Goal: Browse casually

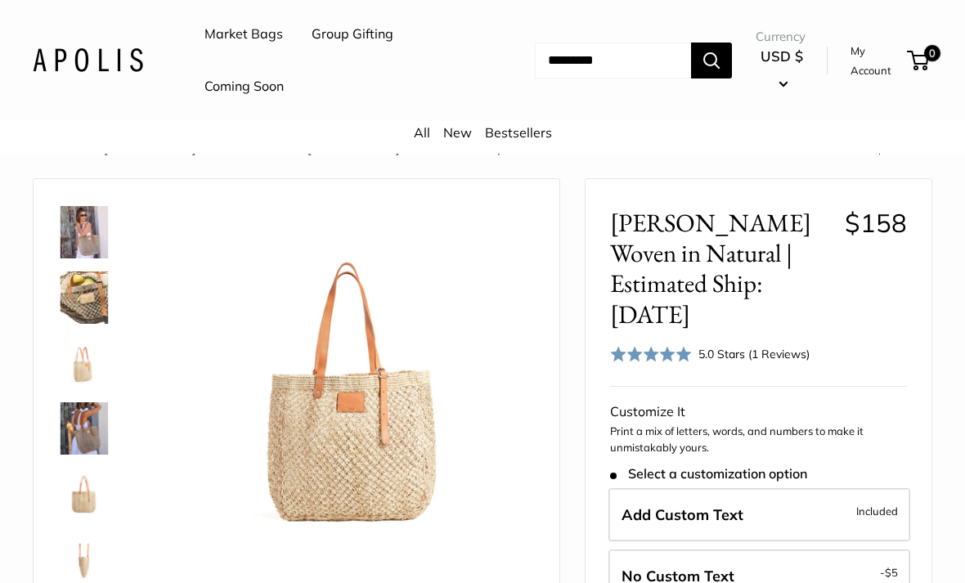
scroll to position [195, 0]
click at [76, 311] on img at bounding box center [84, 297] width 52 height 52
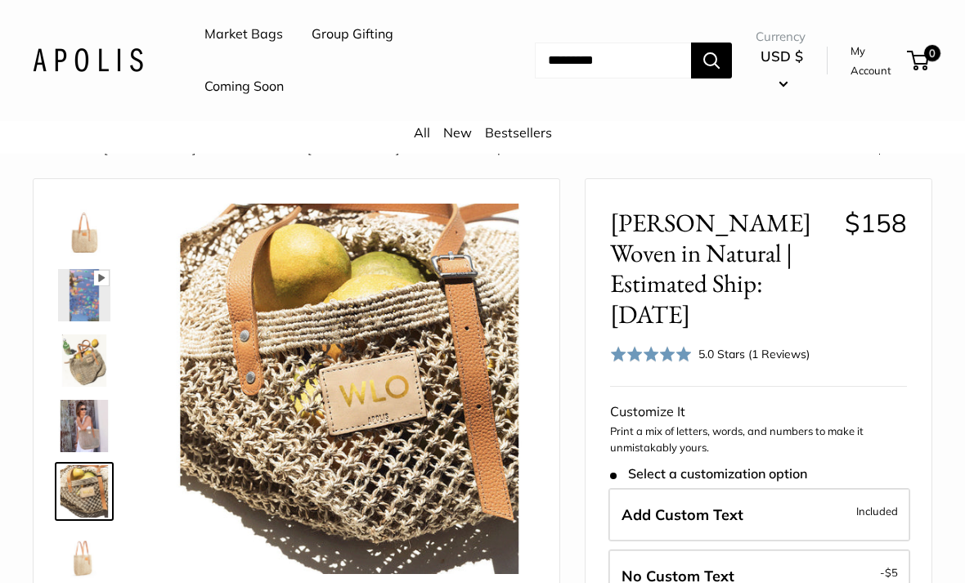
scroll to position [0, 0]
click at [94, 245] on img at bounding box center [84, 230] width 52 height 52
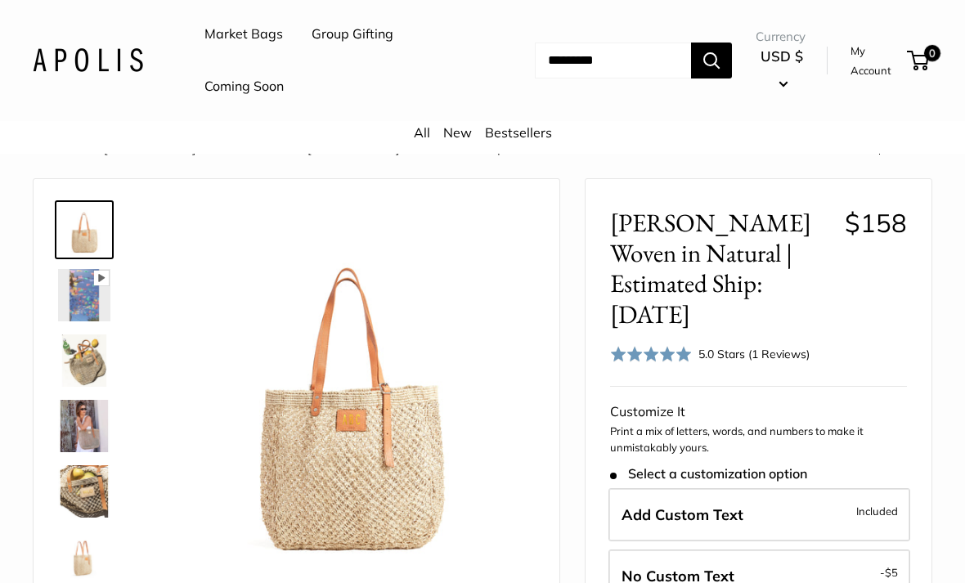
click at [93, 376] on img at bounding box center [84, 360] width 52 height 52
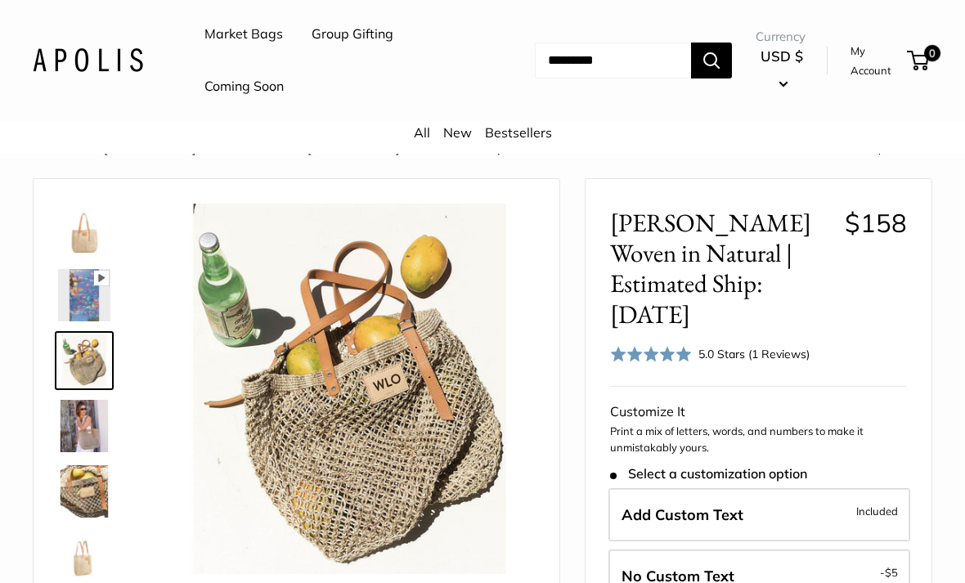
click at [66, 434] on img at bounding box center [84, 426] width 52 height 52
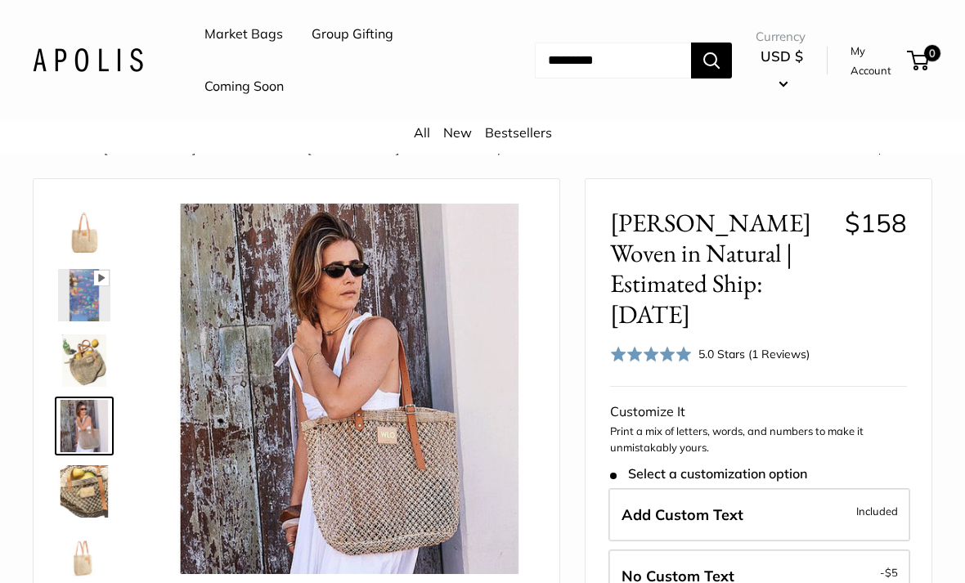
click at [84, 501] on img at bounding box center [84, 491] width 52 height 52
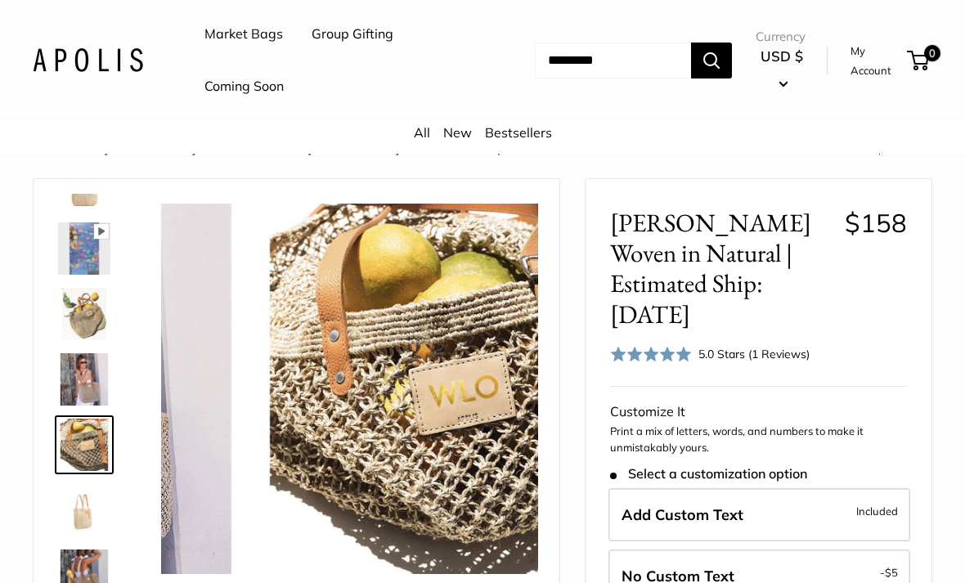
scroll to position [51, 0]
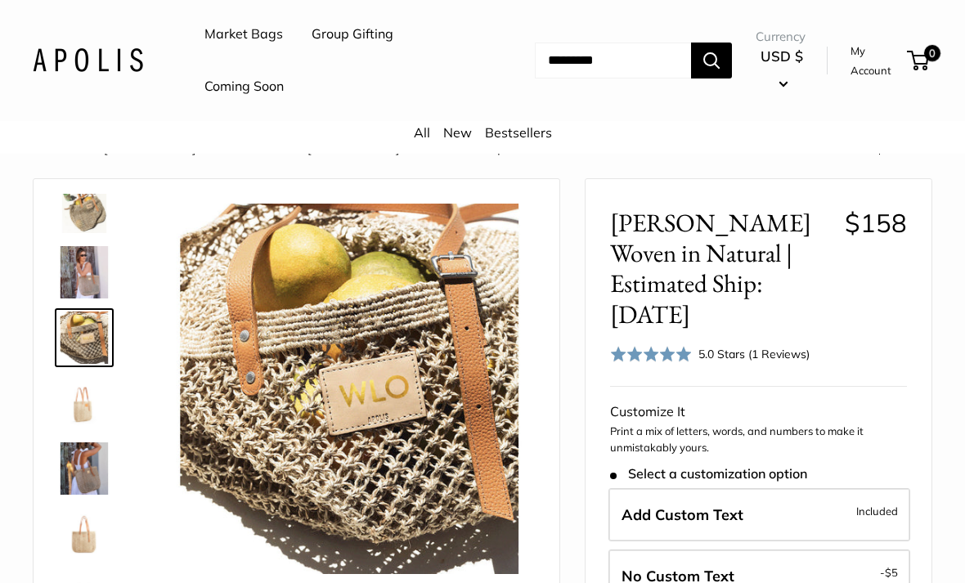
click at [74, 469] on img at bounding box center [84, 468] width 52 height 52
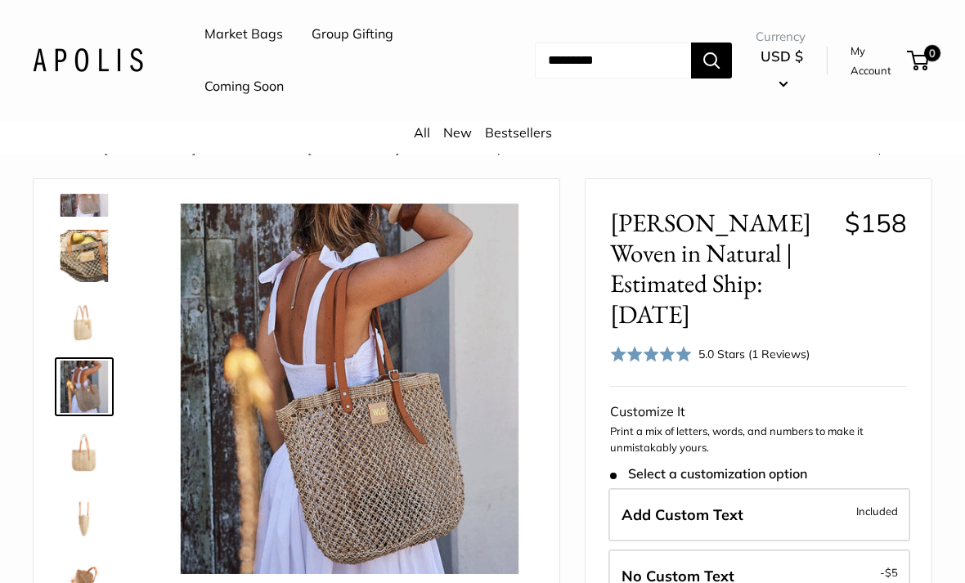
scroll to position [235, 0]
click at [78, 462] on img at bounding box center [84, 452] width 52 height 52
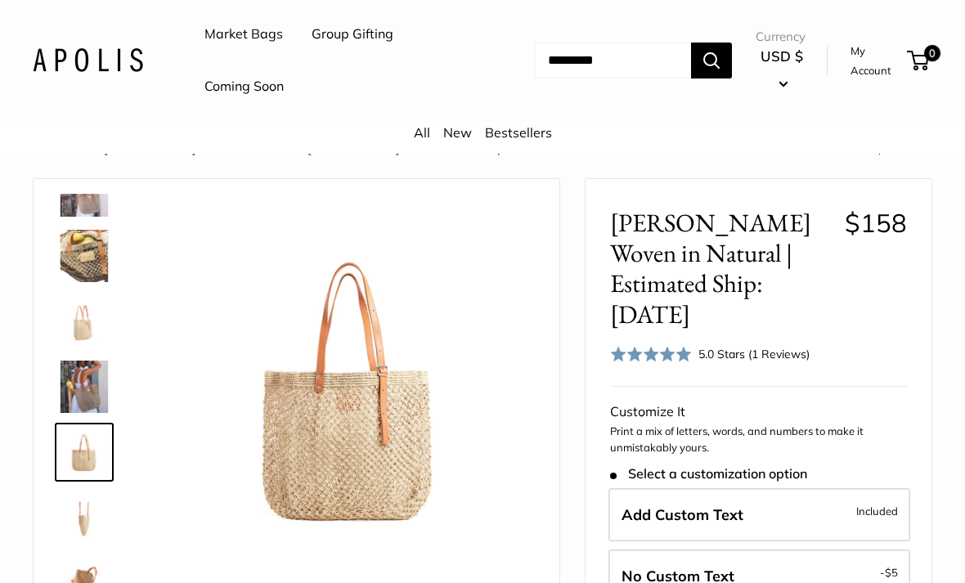
click at [75, 531] on img at bounding box center [84, 517] width 52 height 52
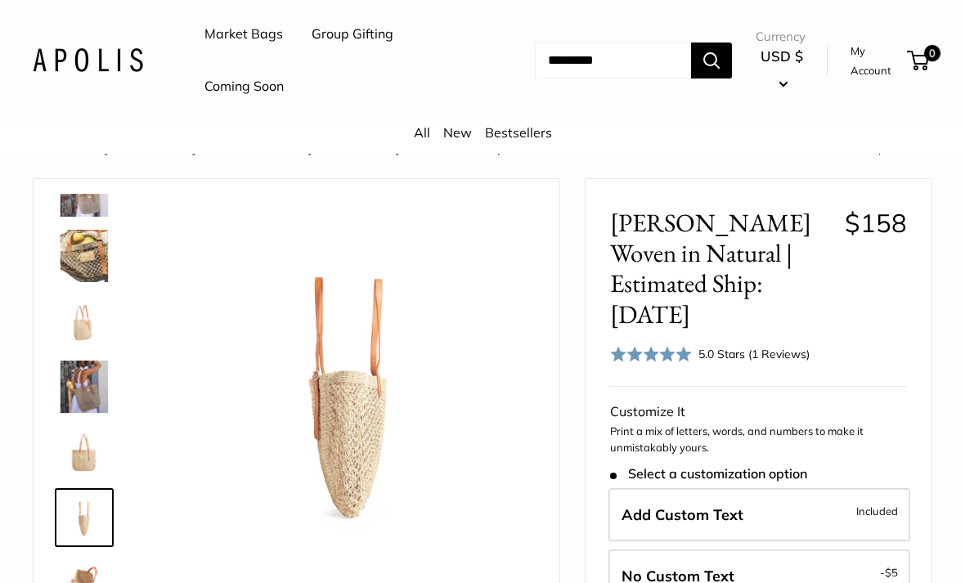
click at [74, 568] on img at bounding box center [84, 583] width 52 height 52
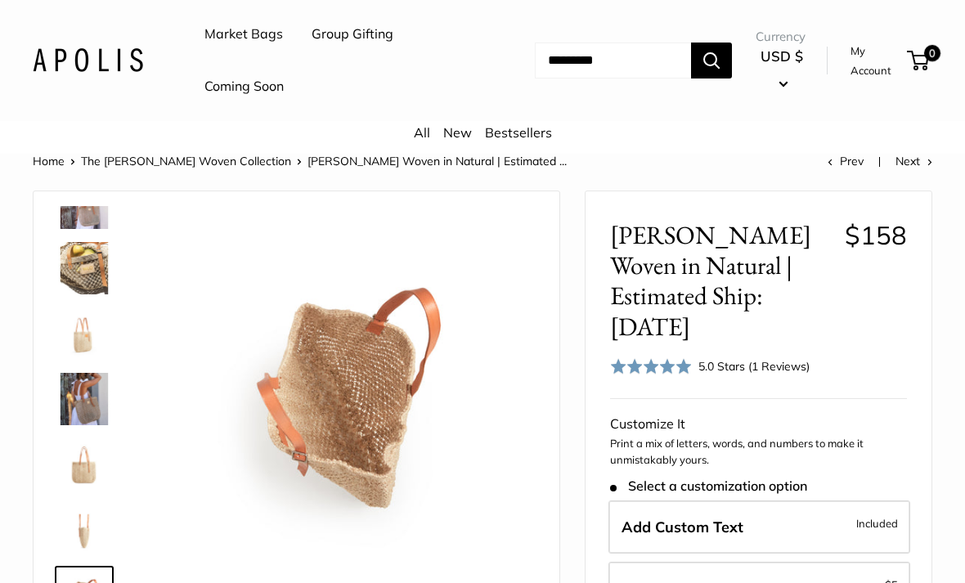
scroll to position [0, 0]
